Goal: Task Accomplishment & Management: Use online tool/utility

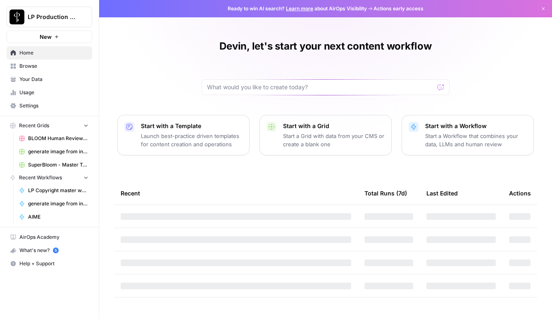
click at [50, 138] on span "BLOOM Human Review (ver2)" at bounding box center [58, 138] width 60 height 7
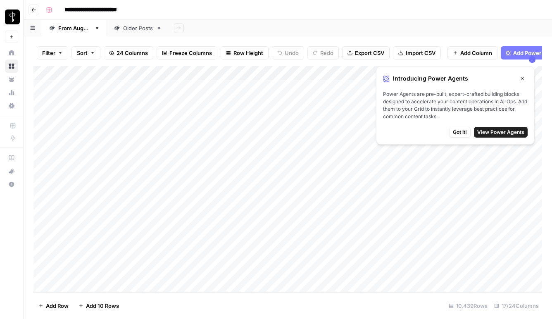
click at [51, 50] on span "Filter" at bounding box center [48, 53] width 13 height 8
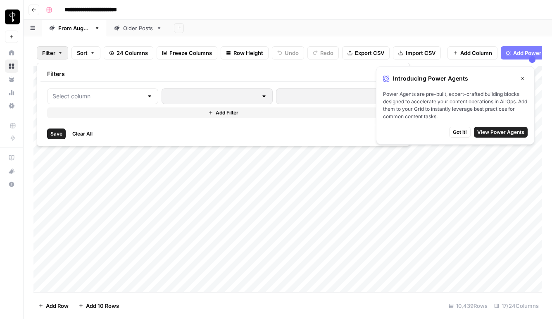
click at [98, 101] on div at bounding box center [102, 96] width 111 height 16
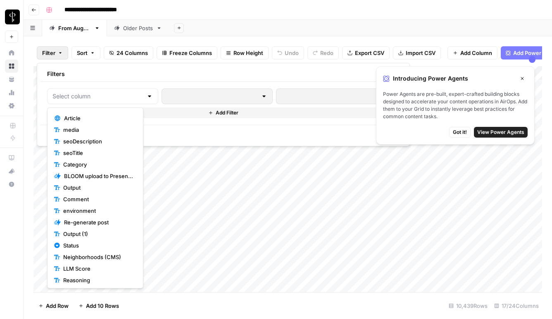
scroll to position [93, 0]
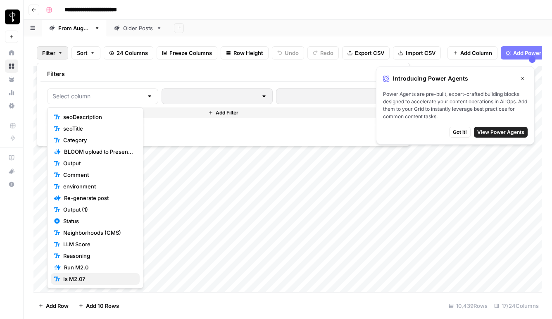
click at [73, 274] on button "Is M2.0?" at bounding box center [95, 279] width 89 height 12
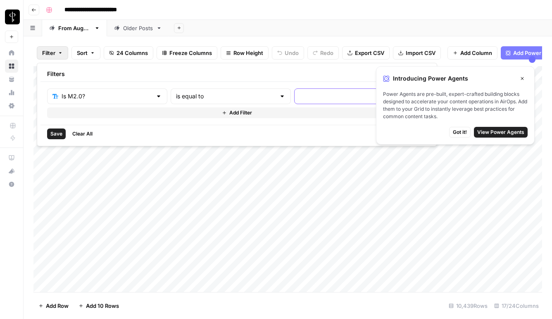
click at [299, 94] on input "text" at bounding box center [353, 96] width 109 height 8
type input "true"
click at [50, 133] on span "Save" at bounding box center [56, 133] width 12 height 7
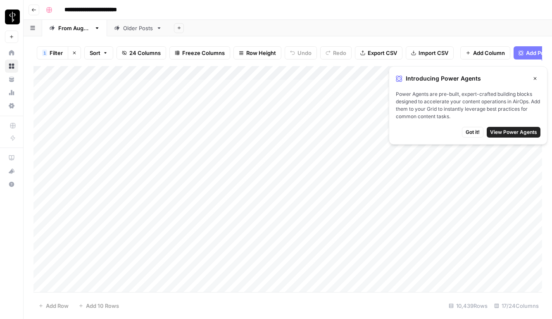
click at [535, 78] on icon "button" at bounding box center [535, 78] width 3 height 3
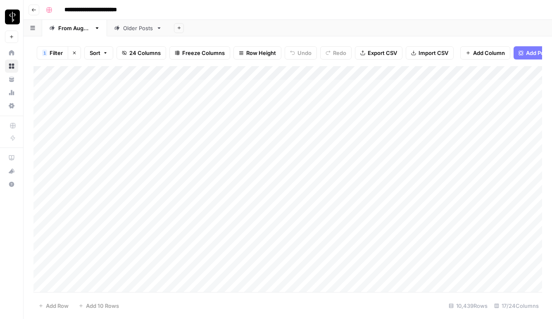
click at [408, 14] on div "**********" at bounding box center [293, 9] width 501 height 13
drag, startPoint x: 152, startPoint y: 286, endPoint x: 168, endPoint y: 279, distance: 17.2
click at [168, 279] on div "Add Column" at bounding box center [287, 179] width 508 height 226
drag, startPoint x: 157, startPoint y: 289, endPoint x: 173, endPoint y: 289, distance: 16.1
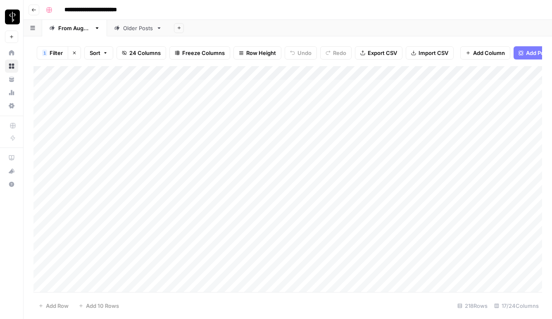
click at [173, 289] on div "Add Column" at bounding box center [287, 179] width 508 height 226
click at [171, 243] on div "Add Column" at bounding box center [287, 179] width 508 height 226
drag, startPoint x: 151, startPoint y: 288, endPoint x: 159, endPoint y: 271, distance: 19.4
click at [159, 271] on div "Add Column" at bounding box center [287, 179] width 508 height 226
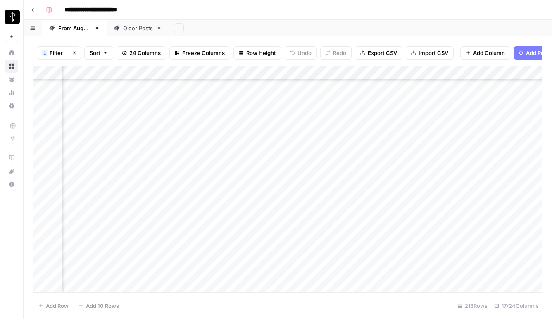
scroll to position [0, 898]
